Goal: Task Accomplishment & Management: Manage account settings

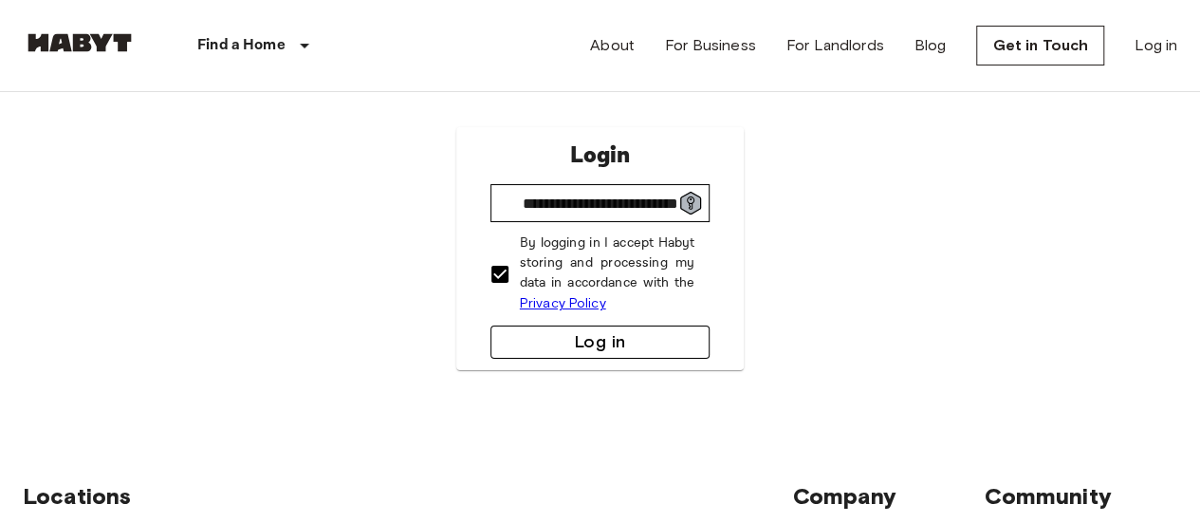
click at [573, 350] on button "Log in" at bounding box center [600, 341] width 220 height 33
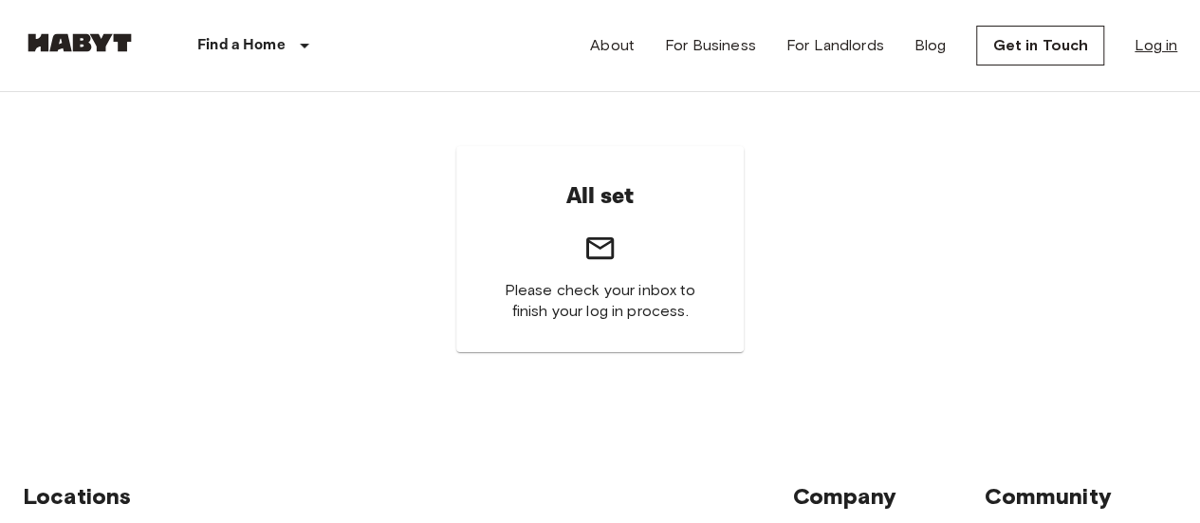
click at [1157, 54] on link "Log in" at bounding box center [1155, 45] width 43 height 23
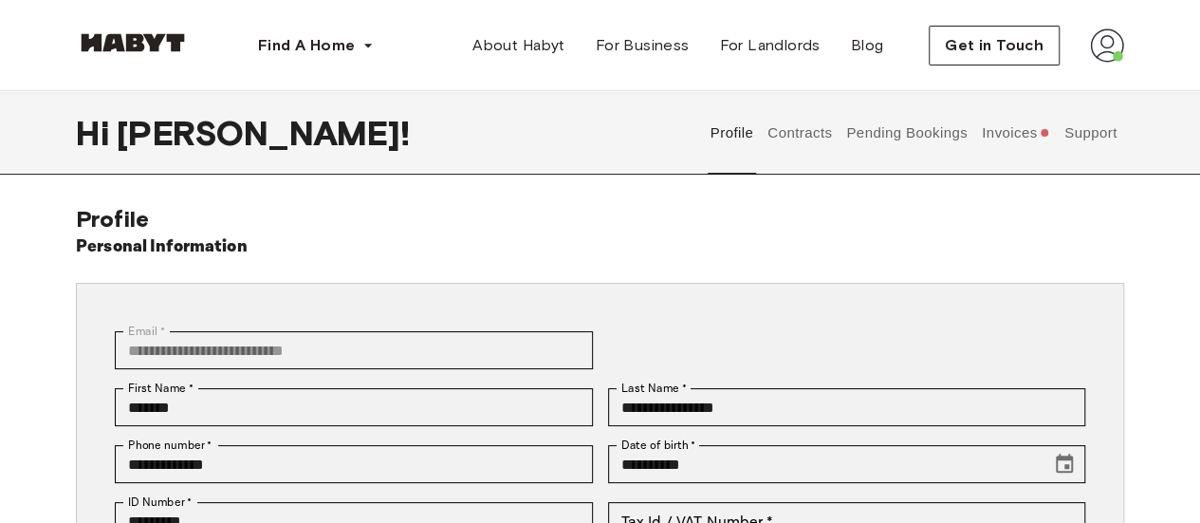
click at [986, 126] on button "Invoices" at bounding box center [1015, 132] width 73 height 83
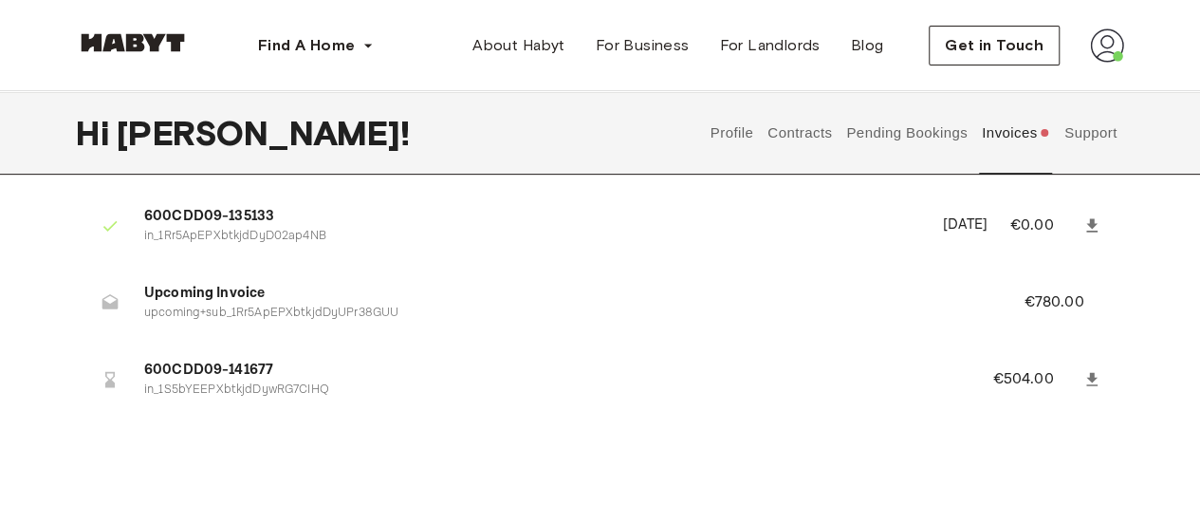
scroll to position [229, 0]
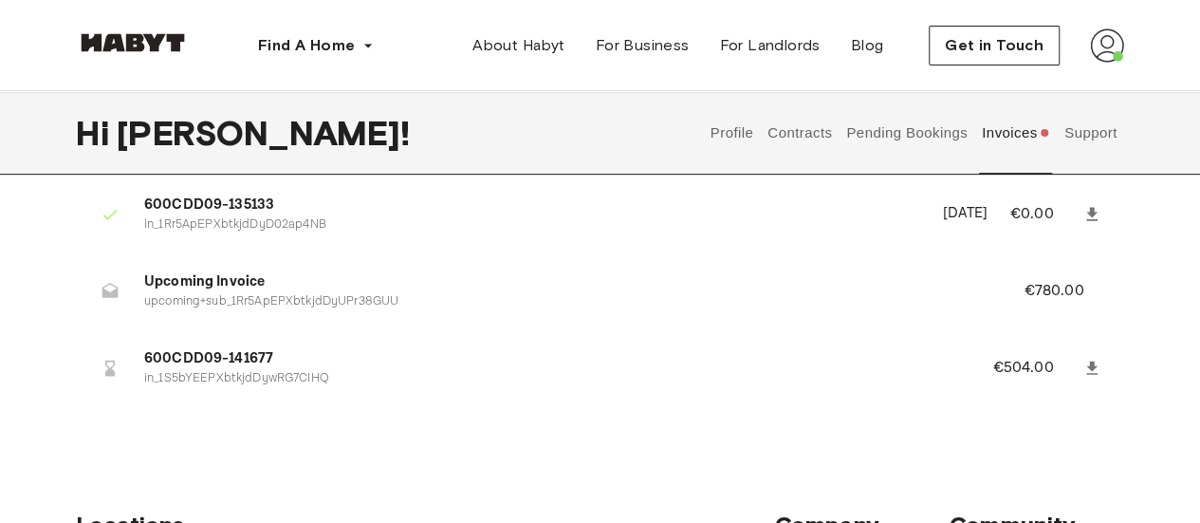
click at [1015, 369] on p "€504.00" at bounding box center [1035, 368] width 86 height 23
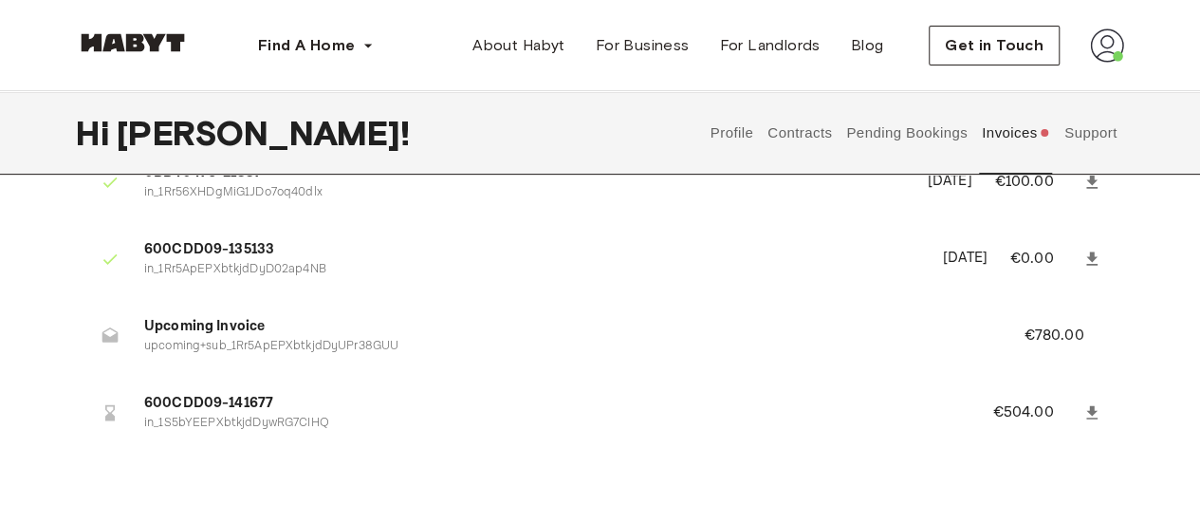
scroll to position [0, 0]
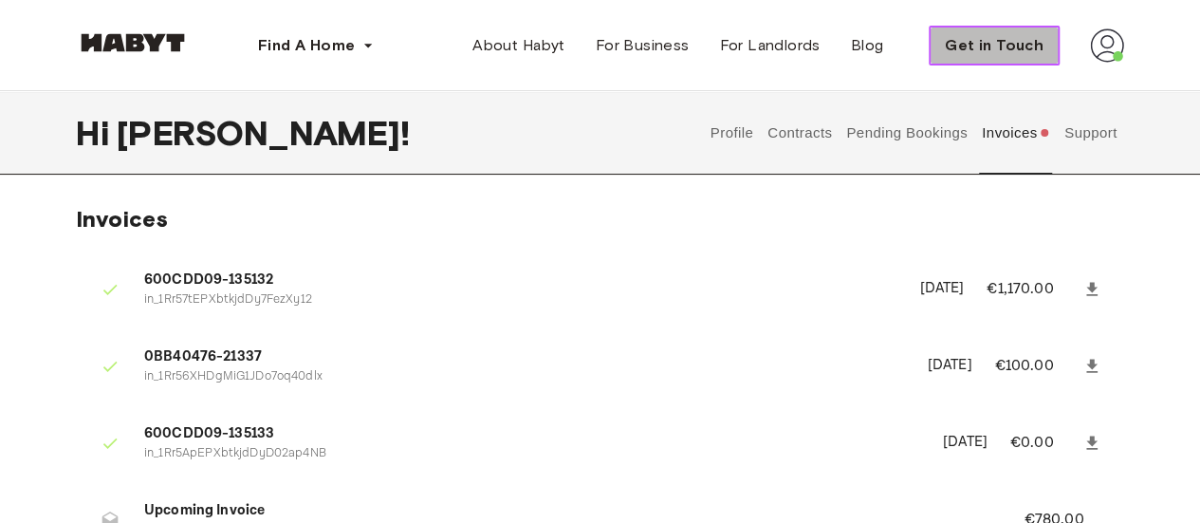
click at [1028, 56] on span "Get in Touch" at bounding box center [994, 45] width 99 height 23
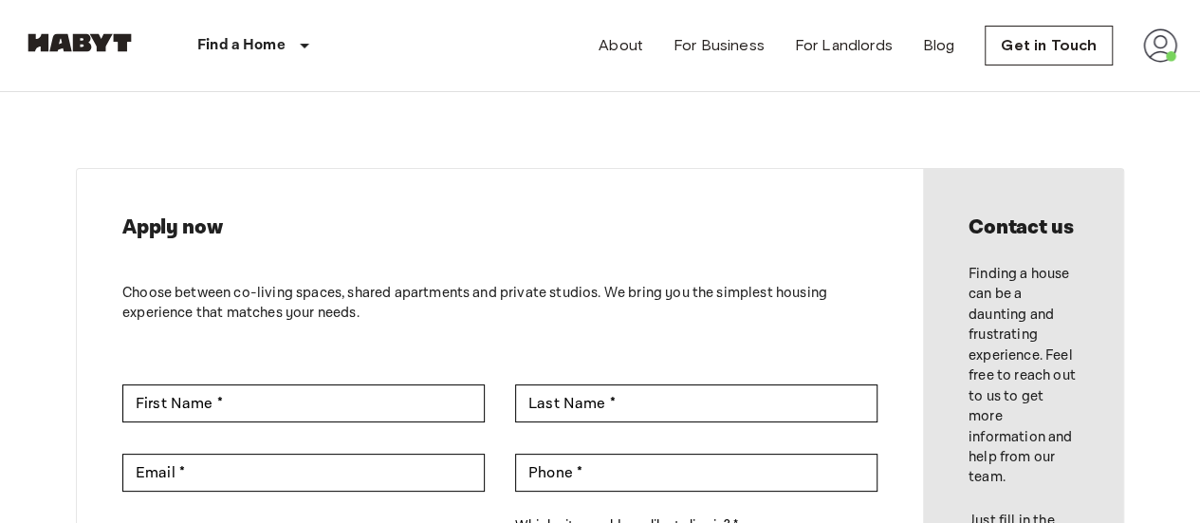
click at [1161, 46] on img at bounding box center [1160, 45] width 34 height 34
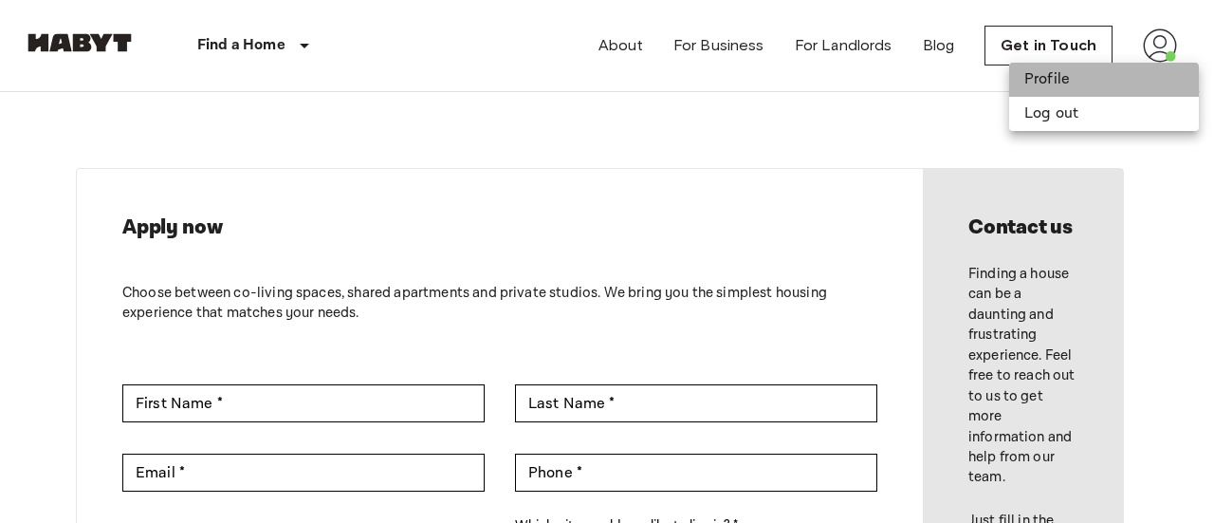
click at [1048, 65] on li "Profile" at bounding box center [1104, 80] width 190 height 34
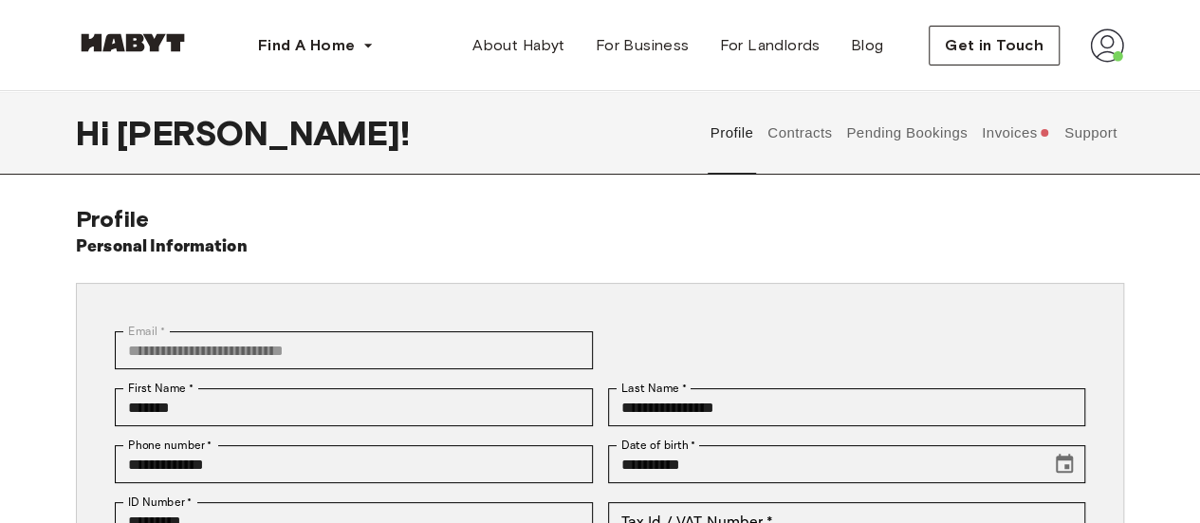
click at [1093, 123] on button "Support" at bounding box center [1090, 132] width 58 height 83
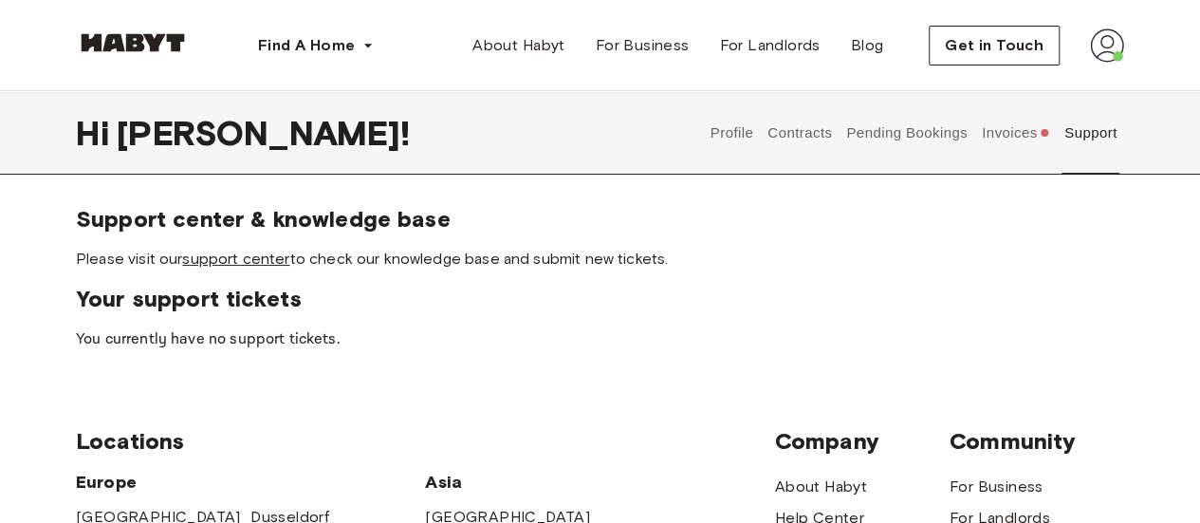
click at [271, 263] on link "support center" at bounding box center [235, 258] width 107 height 18
